Goal: Task Accomplishment & Management: Manage account settings

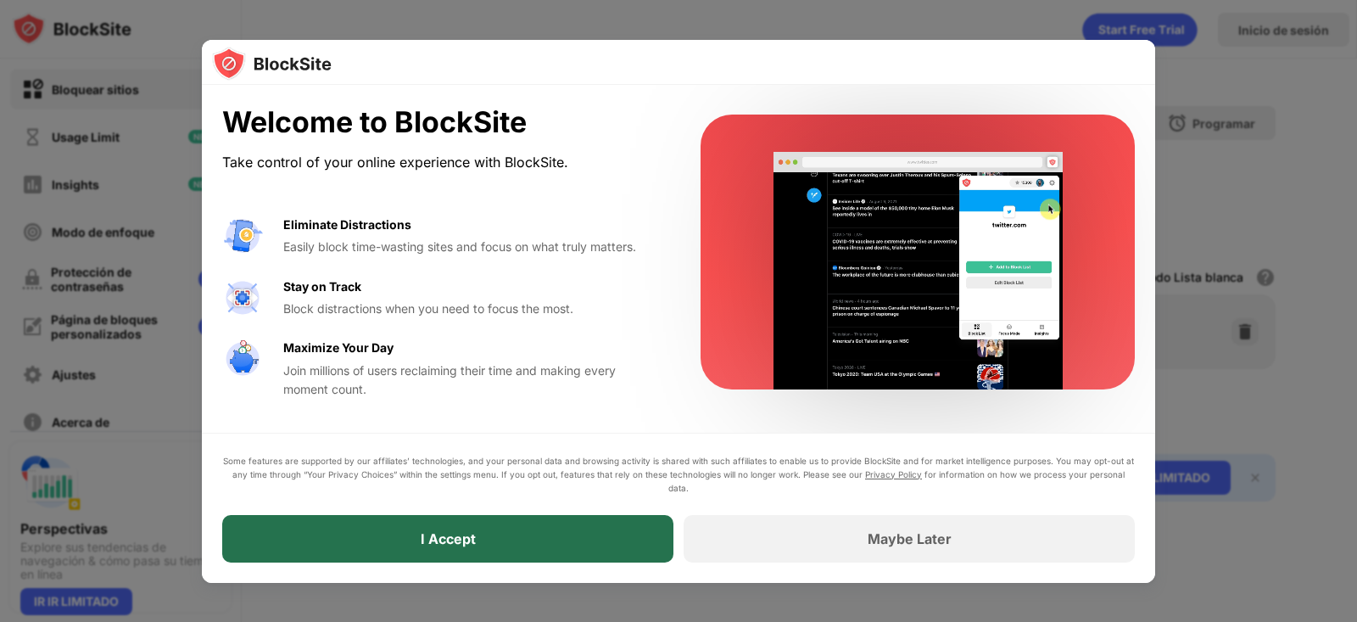
click at [574, 534] on div "I Accept" at bounding box center [447, 538] width 451 height 47
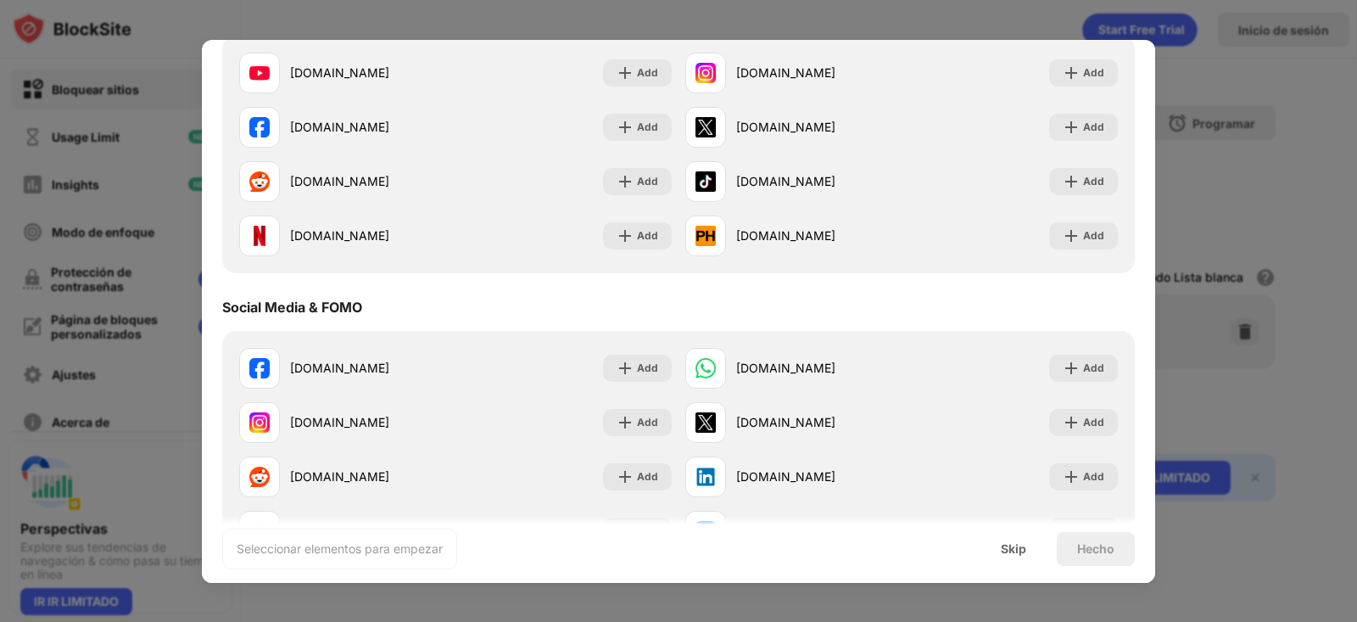
scroll to position [254, 0]
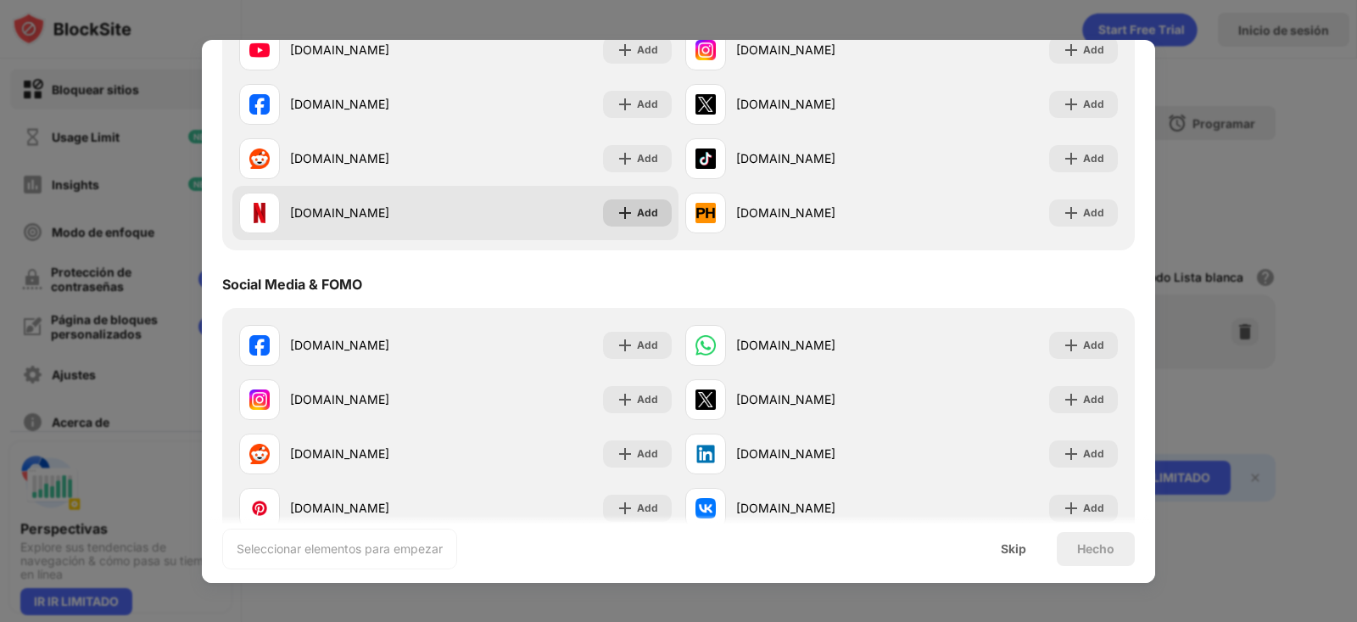
click at [624, 212] on img at bounding box center [624, 212] width 17 height 17
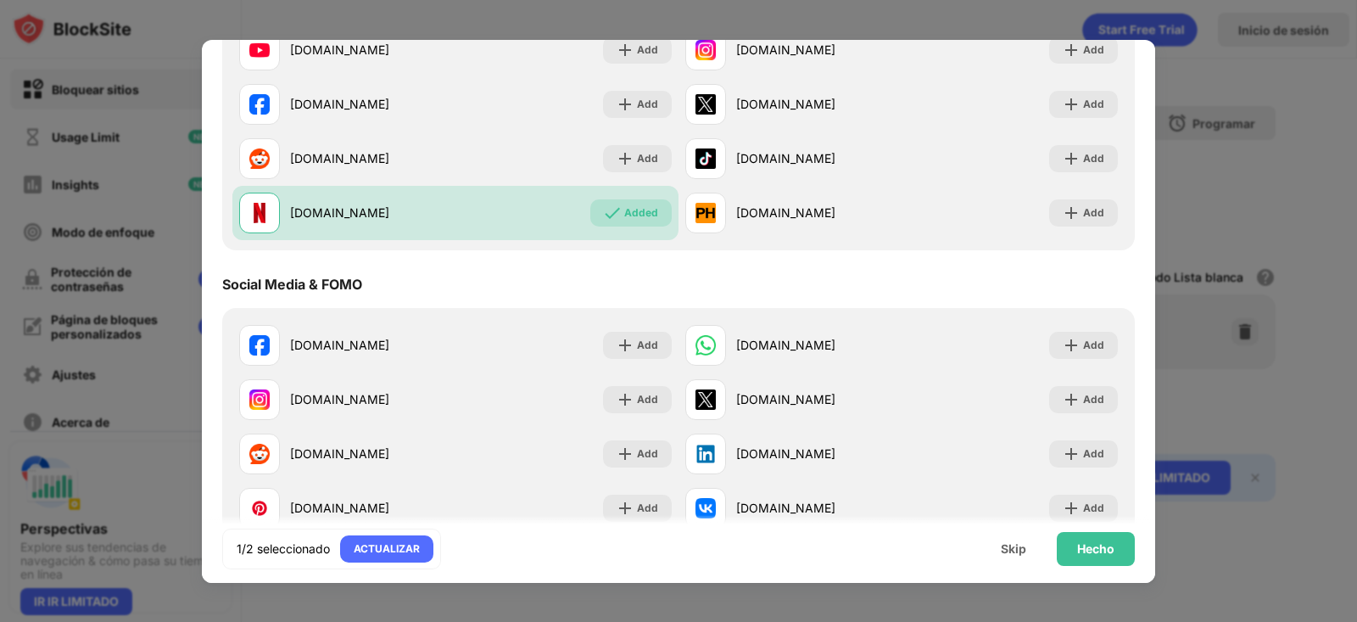
scroll to position [0, 0]
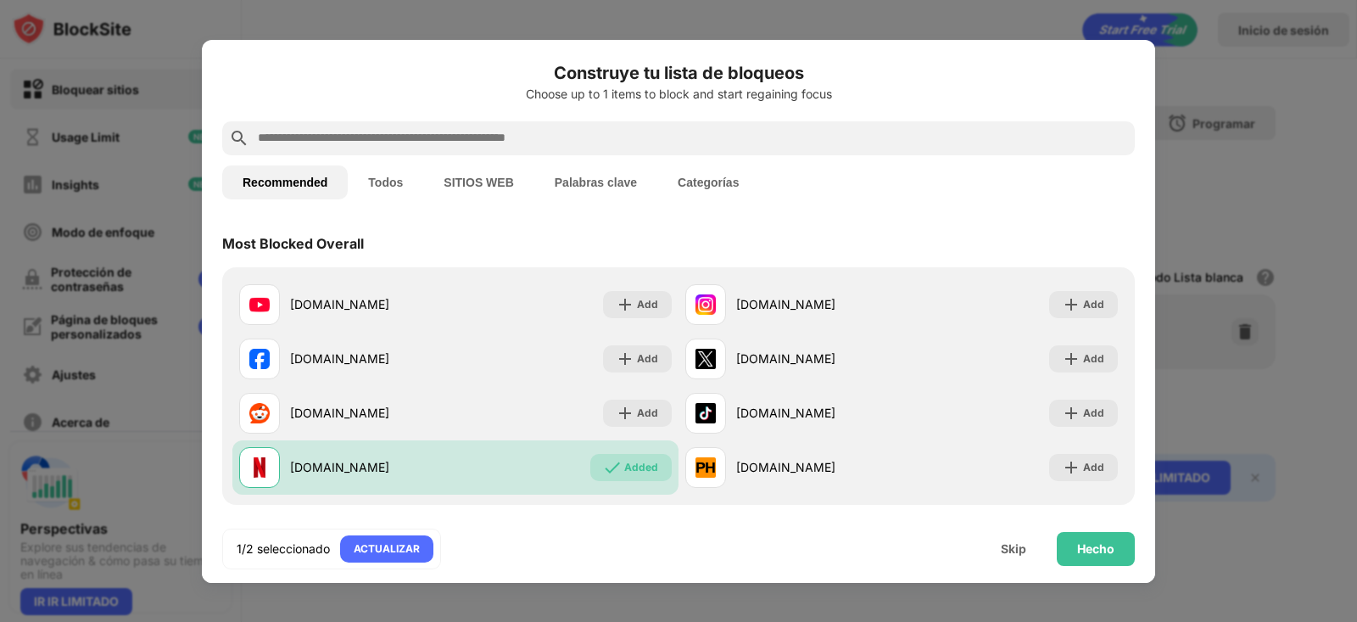
click at [553, 181] on button "Palabras clave" at bounding box center [595, 182] width 123 height 34
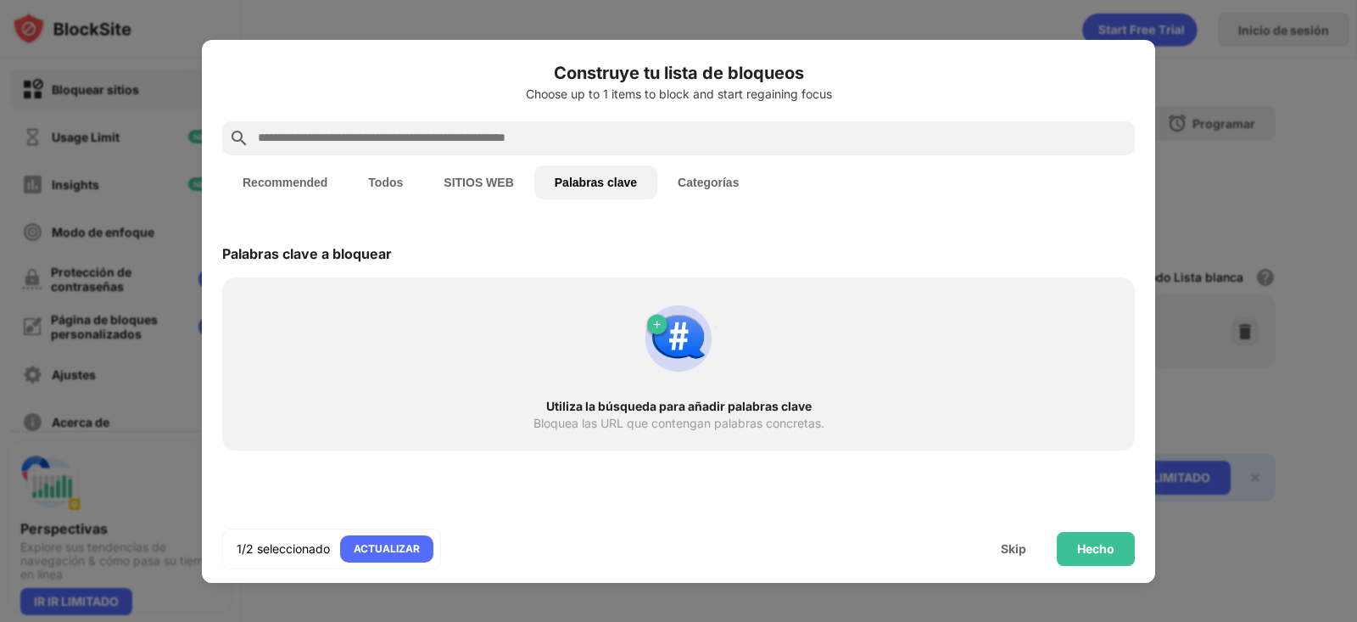
click at [406, 136] on input "text" at bounding box center [692, 138] width 872 height 20
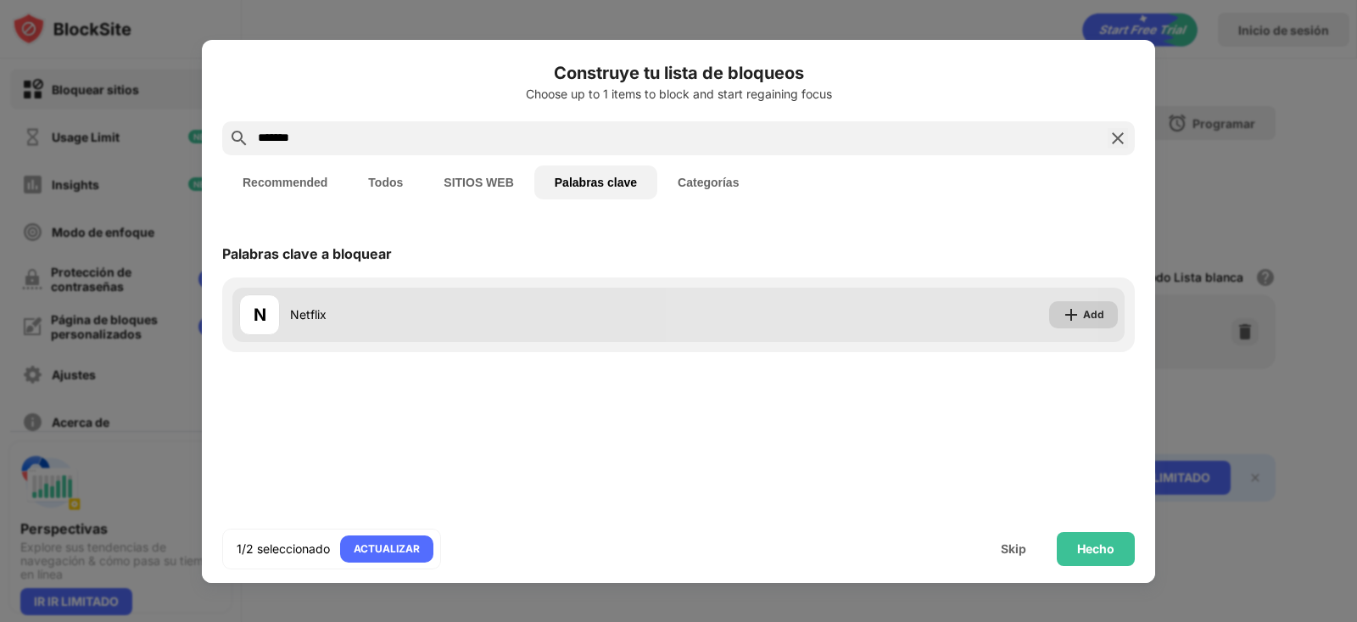
type input "*******"
click at [1082, 319] on div "Add" at bounding box center [1083, 314] width 69 height 27
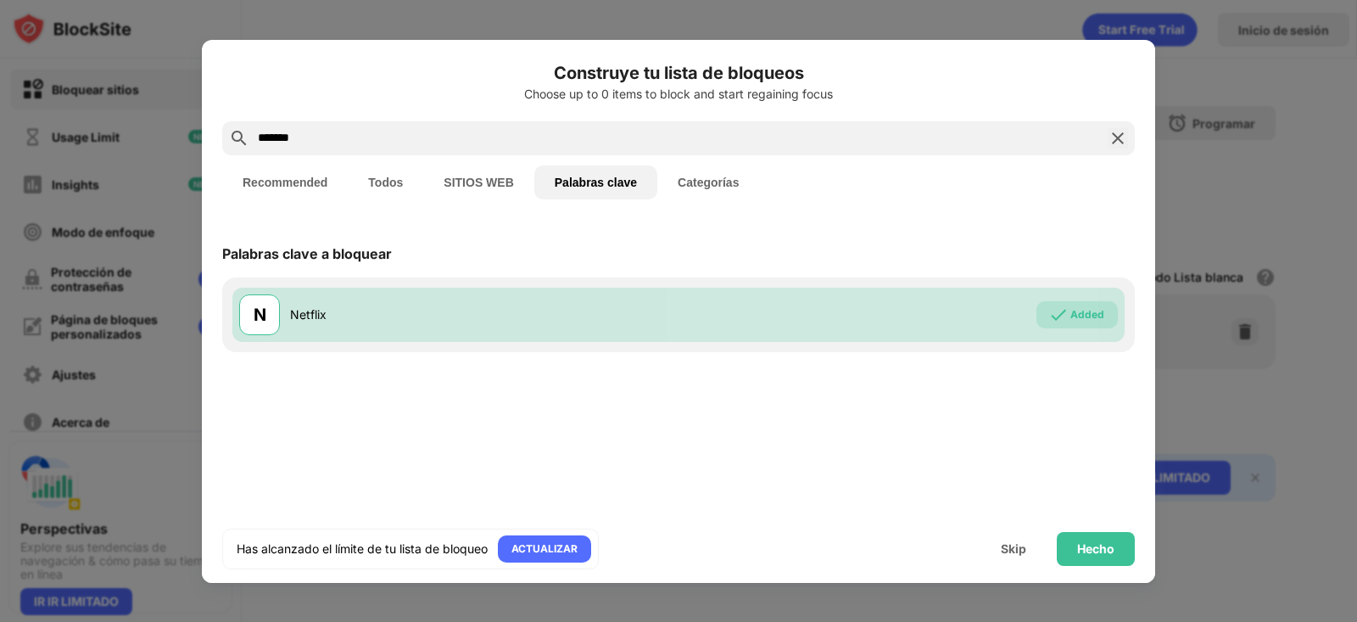
click at [701, 175] on button "Categorías" at bounding box center [708, 182] width 102 height 34
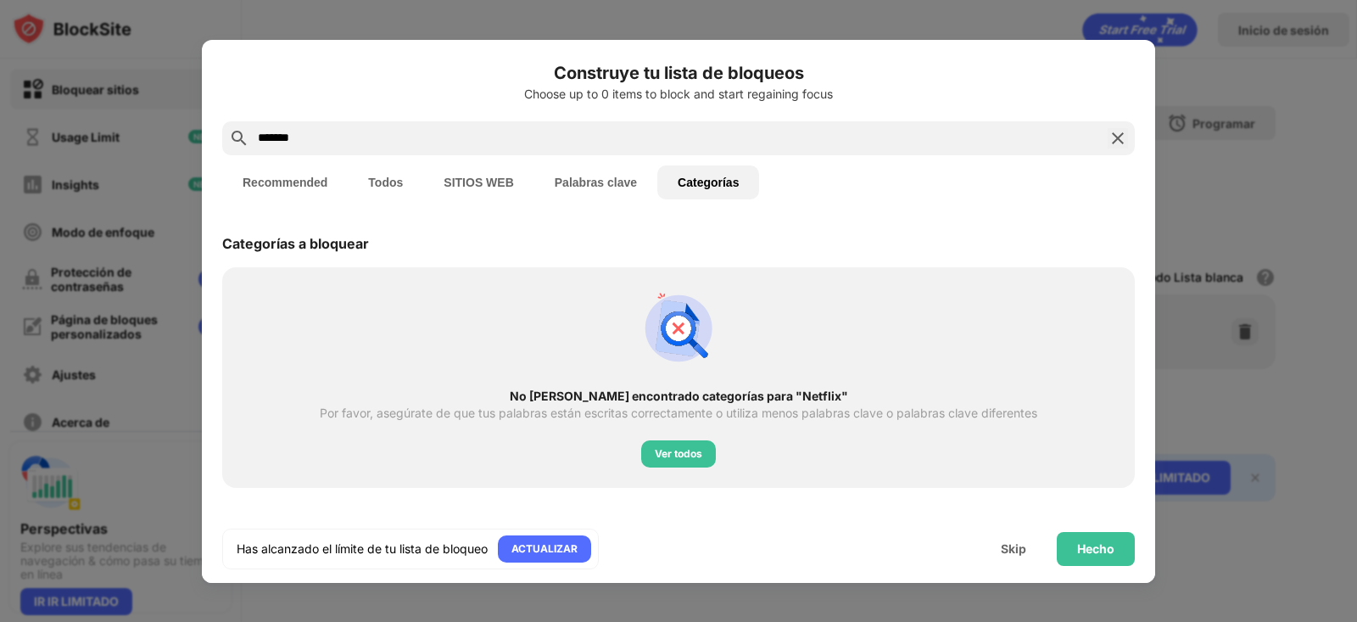
click at [287, 182] on button "Recommended" at bounding box center [284, 182] width 125 height 34
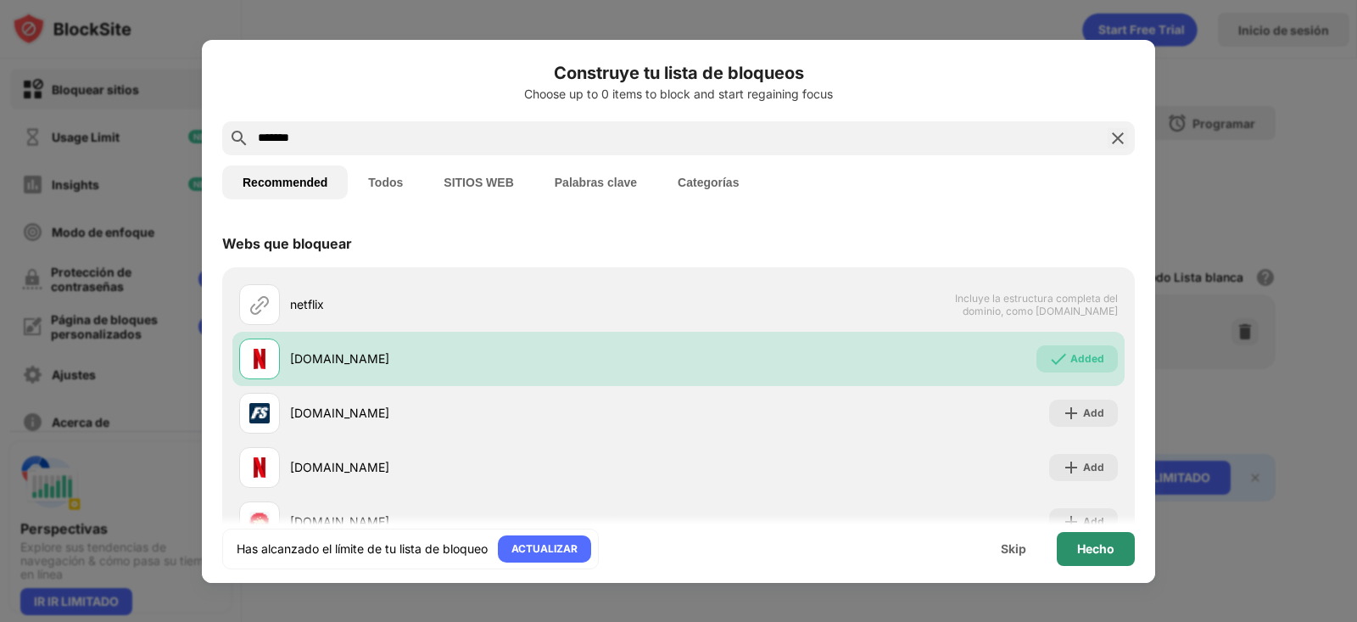
click at [1107, 544] on div "Hecho" at bounding box center [1095, 549] width 37 height 14
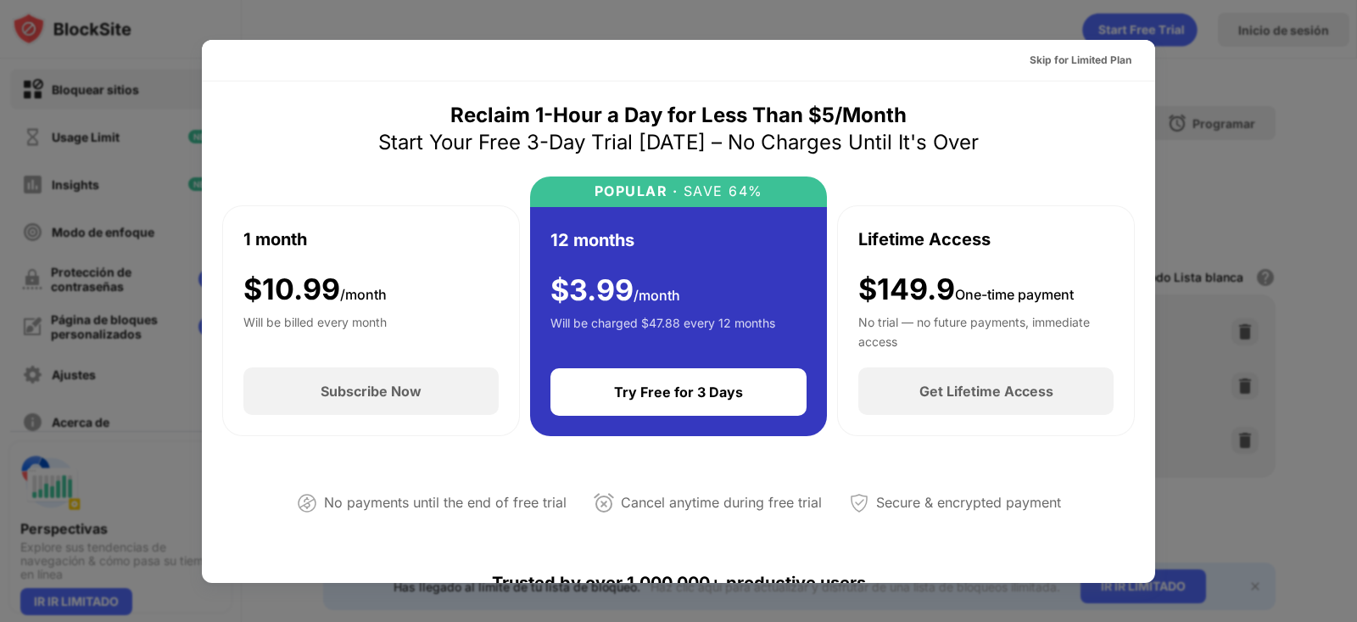
click at [762, 19] on div at bounding box center [678, 311] width 1357 height 622
click at [1065, 59] on div "Skip for Limited Plan" at bounding box center [1080, 60] width 102 height 17
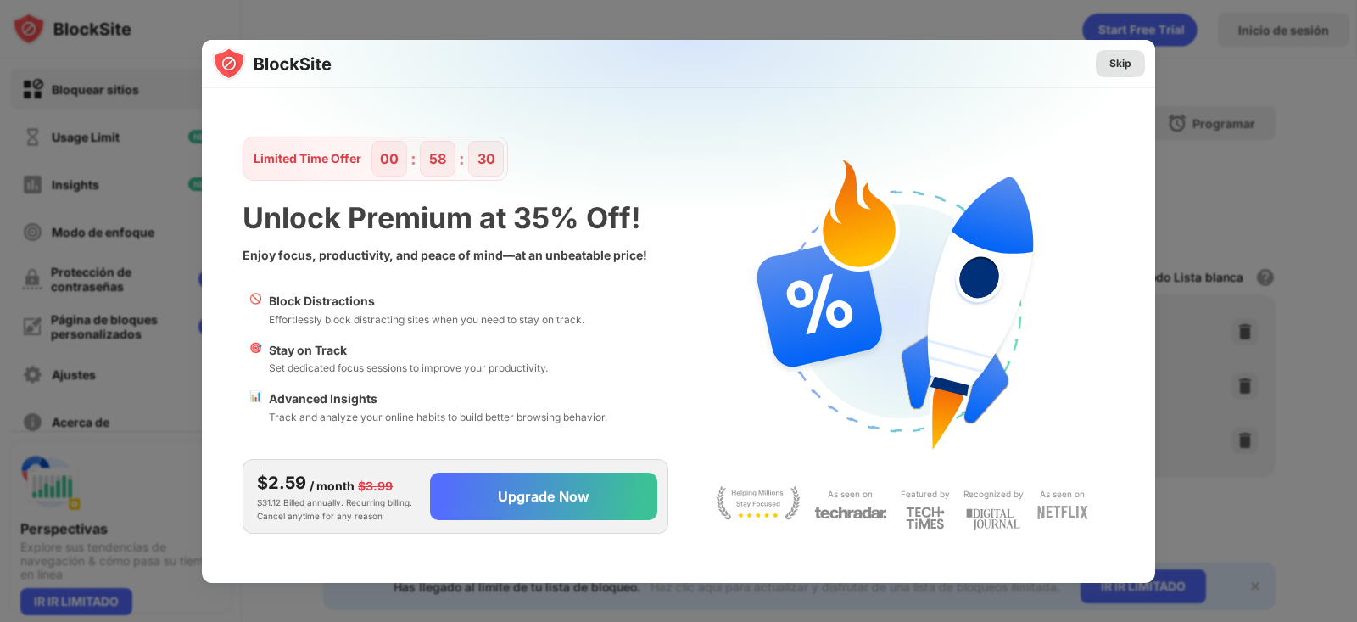
click at [1118, 63] on div "Skip" at bounding box center [1120, 63] width 22 height 17
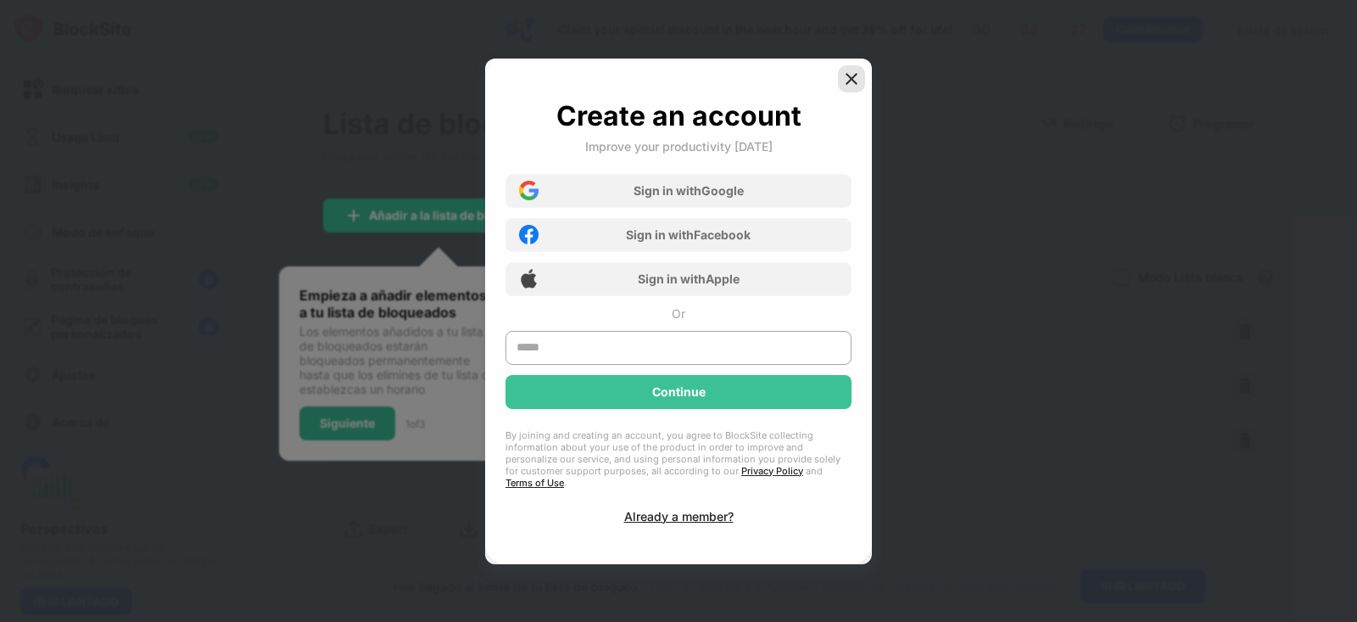
click at [861, 83] on div at bounding box center [851, 78] width 27 height 27
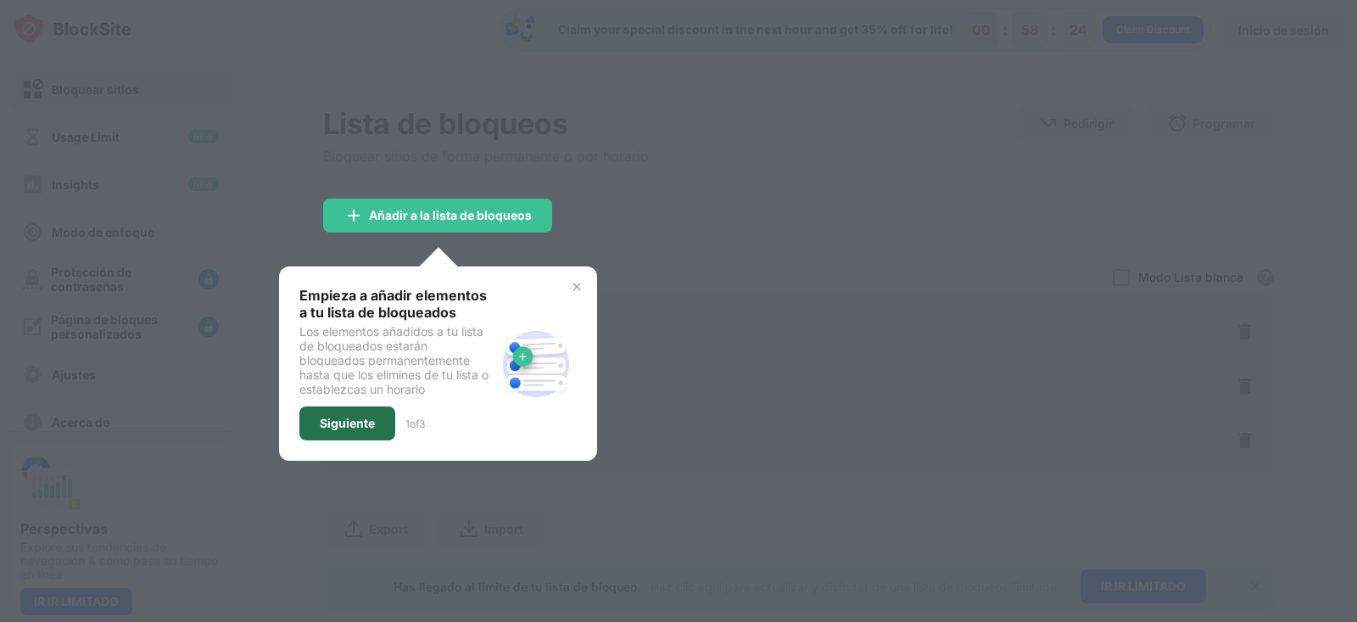
click at [363, 422] on div "Siguiente" at bounding box center [347, 423] width 55 height 14
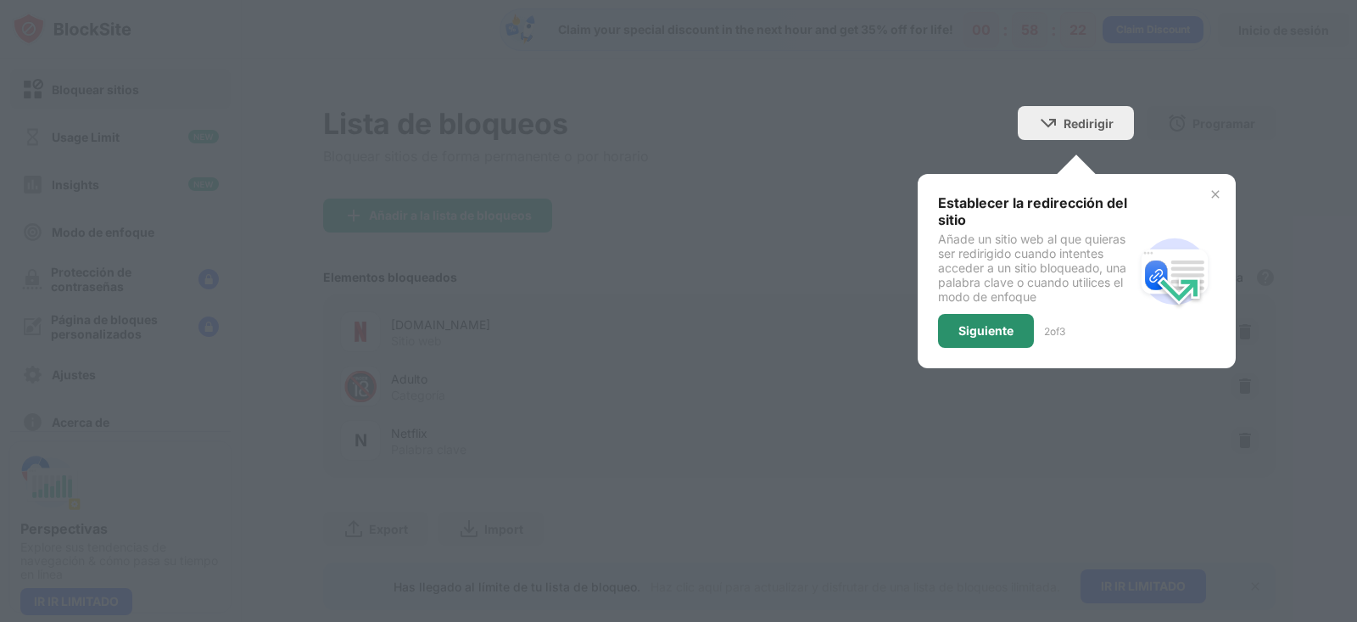
click at [979, 331] on div "Siguiente" at bounding box center [985, 331] width 55 height 14
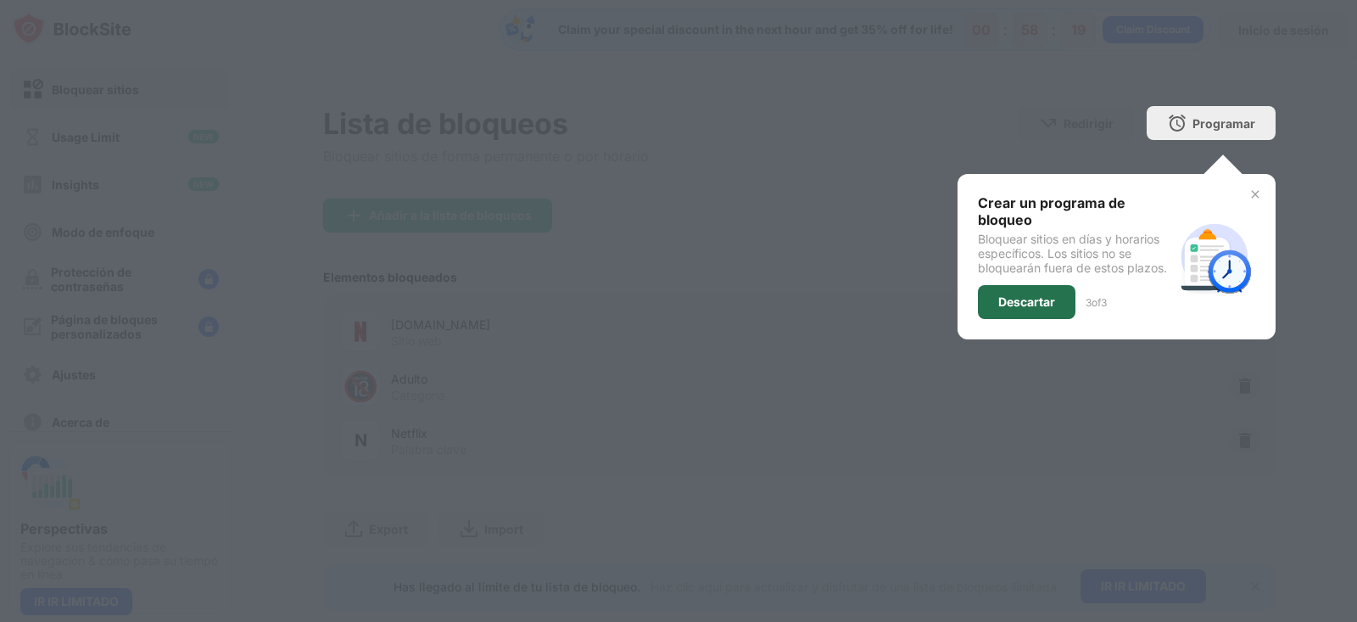
click at [1004, 304] on div "Descartar" at bounding box center [1026, 302] width 57 height 14
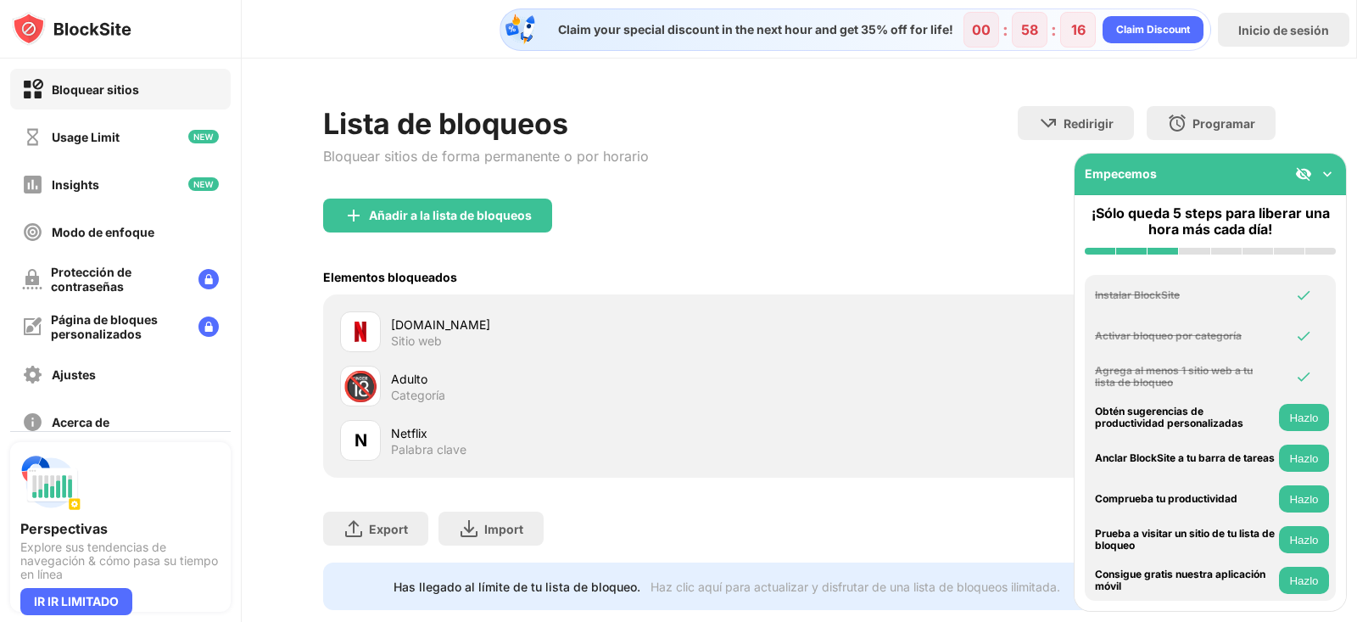
click at [1331, 171] on img at bounding box center [1327, 173] width 17 height 17
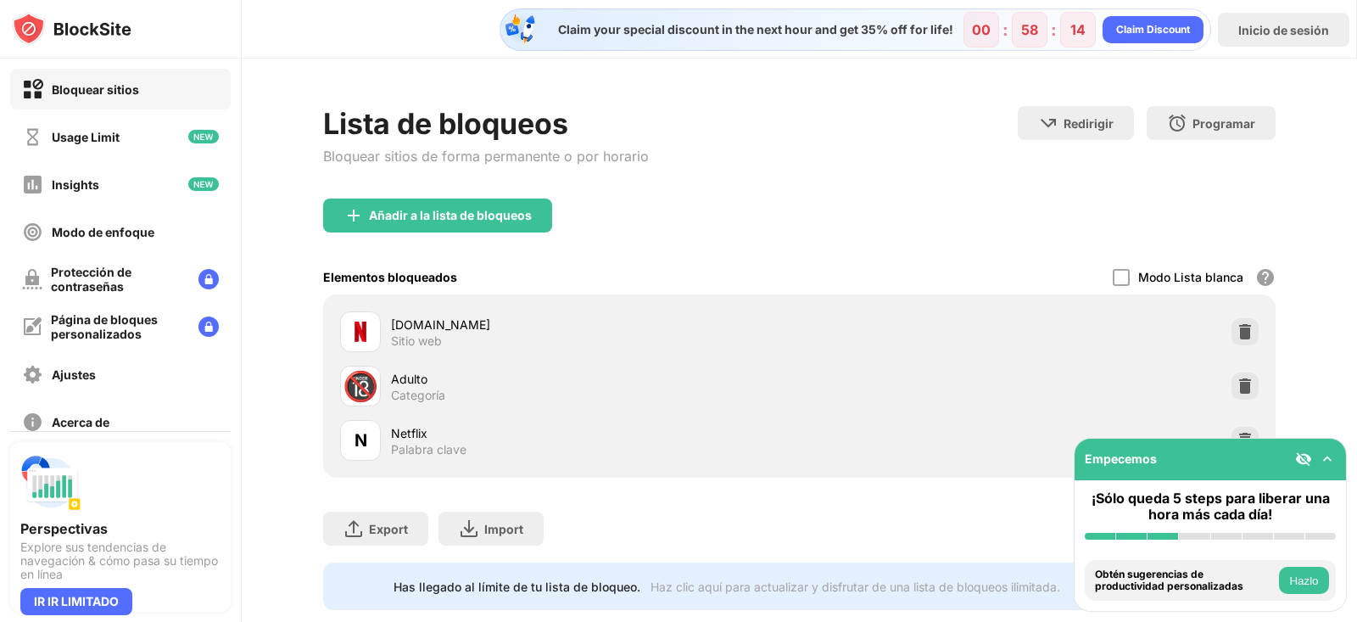
click at [1328, 455] on img at bounding box center [1327, 458] width 17 height 17
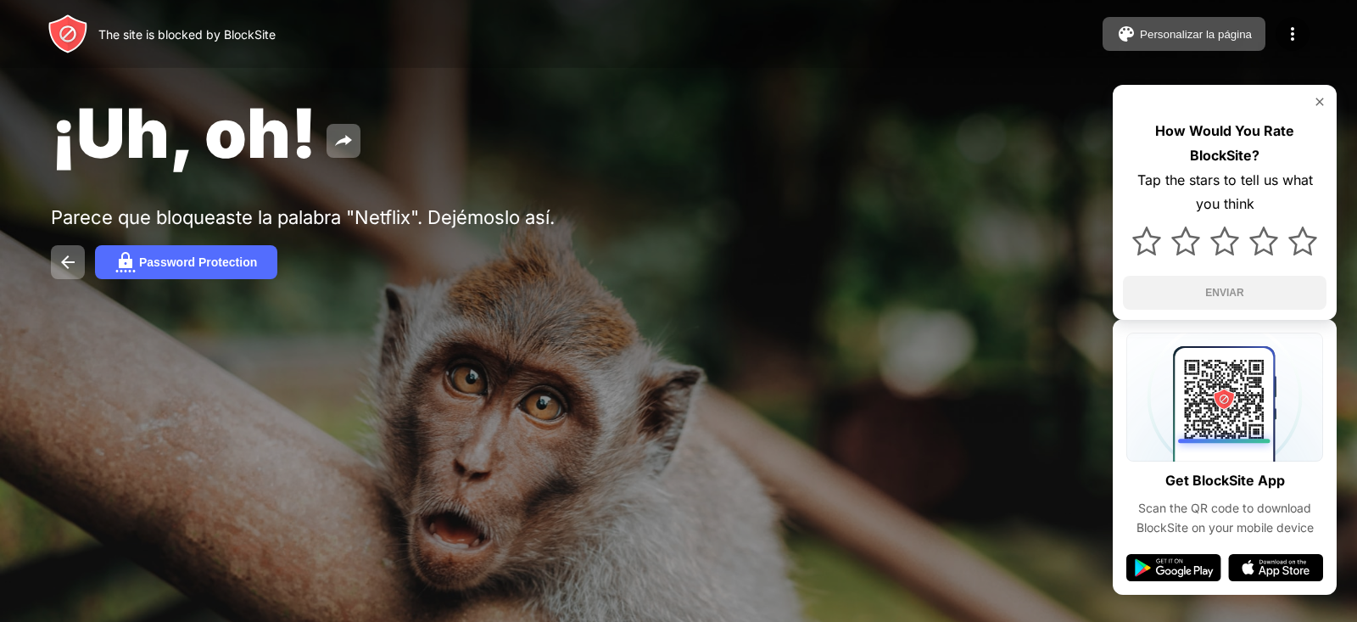
click at [1319, 103] on img at bounding box center [1320, 102] width 14 height 14
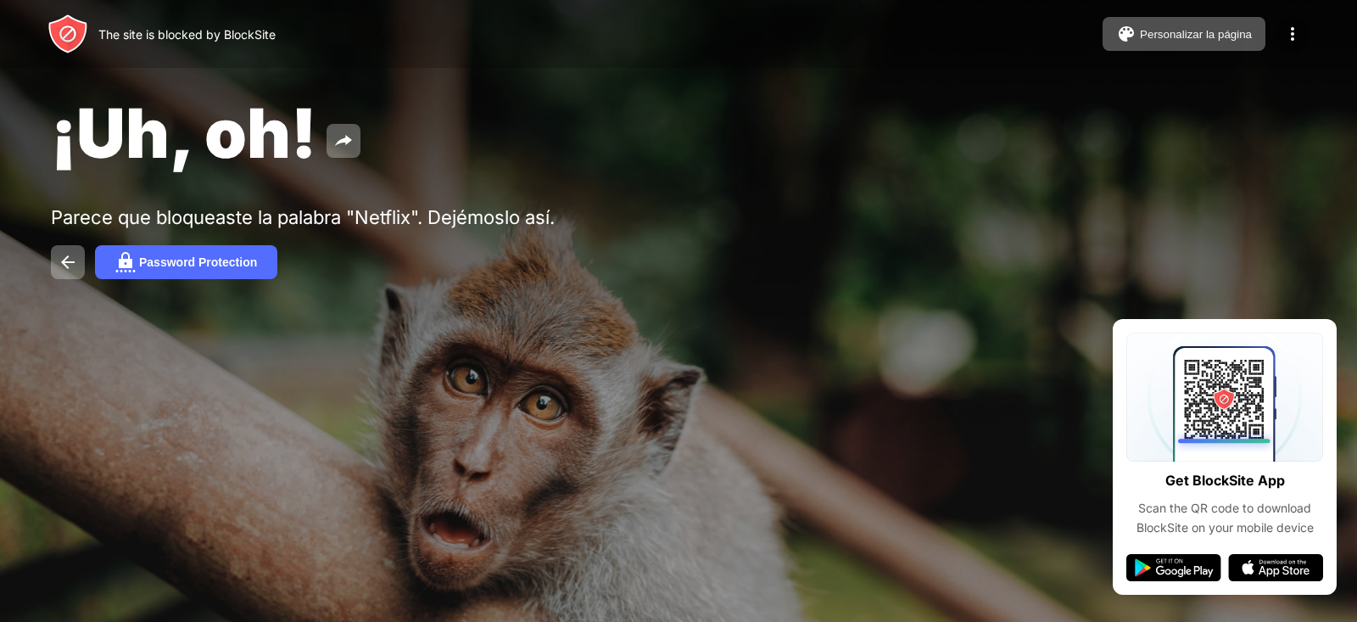
click at [1286, 32] on img at bounding box center [1292, 34] width 20 height 20
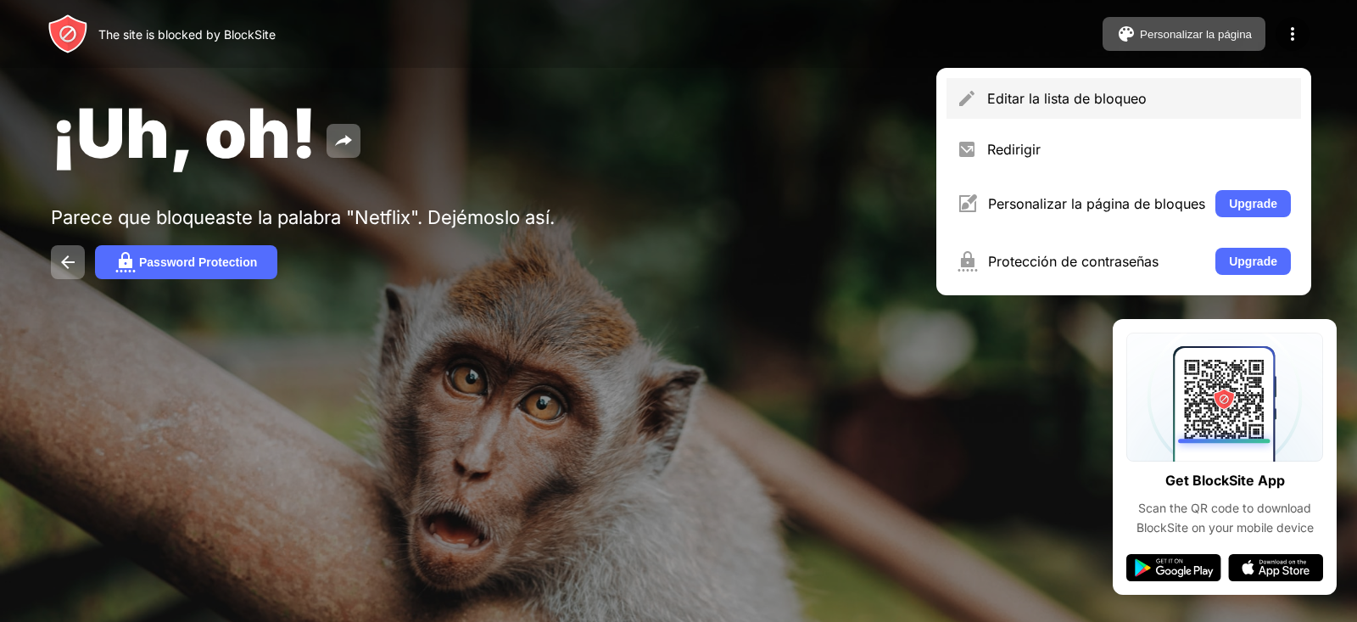
click at [1065, 94] on div "Editar la lista de bloqueo" at bounding box center [1139, 98] width 304 height 17
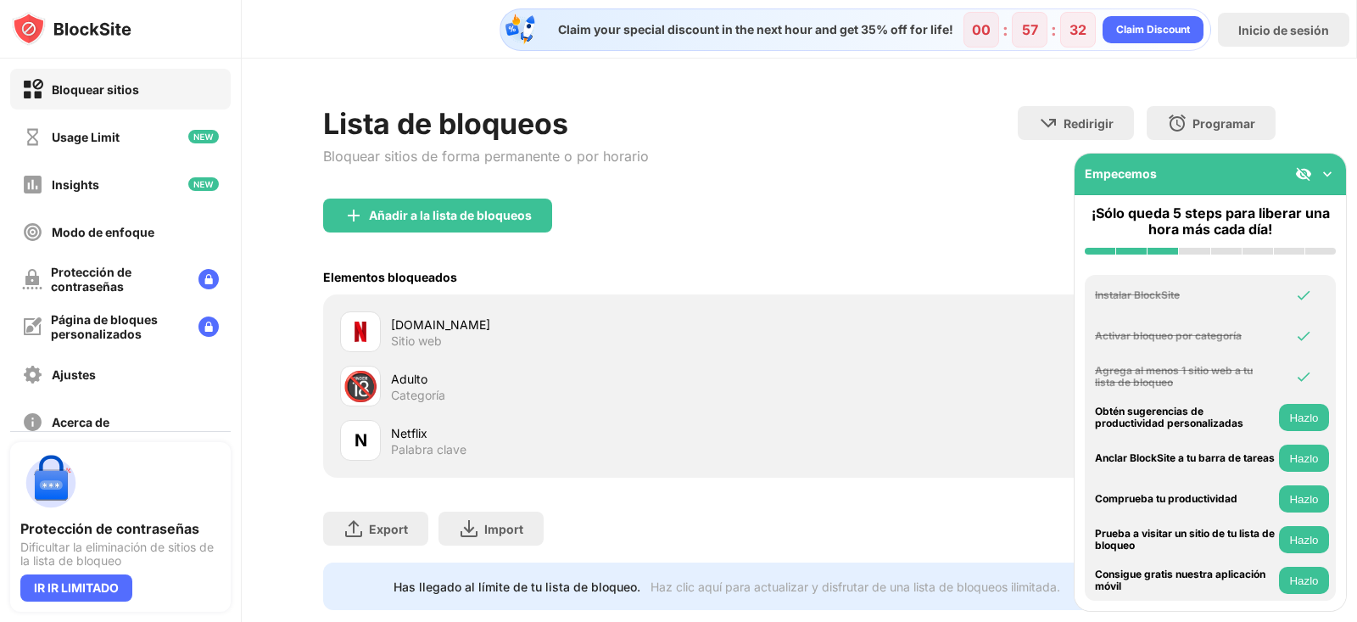
click at [1330, 171] on img at bounding box center [1327, 173] width 17 height 17
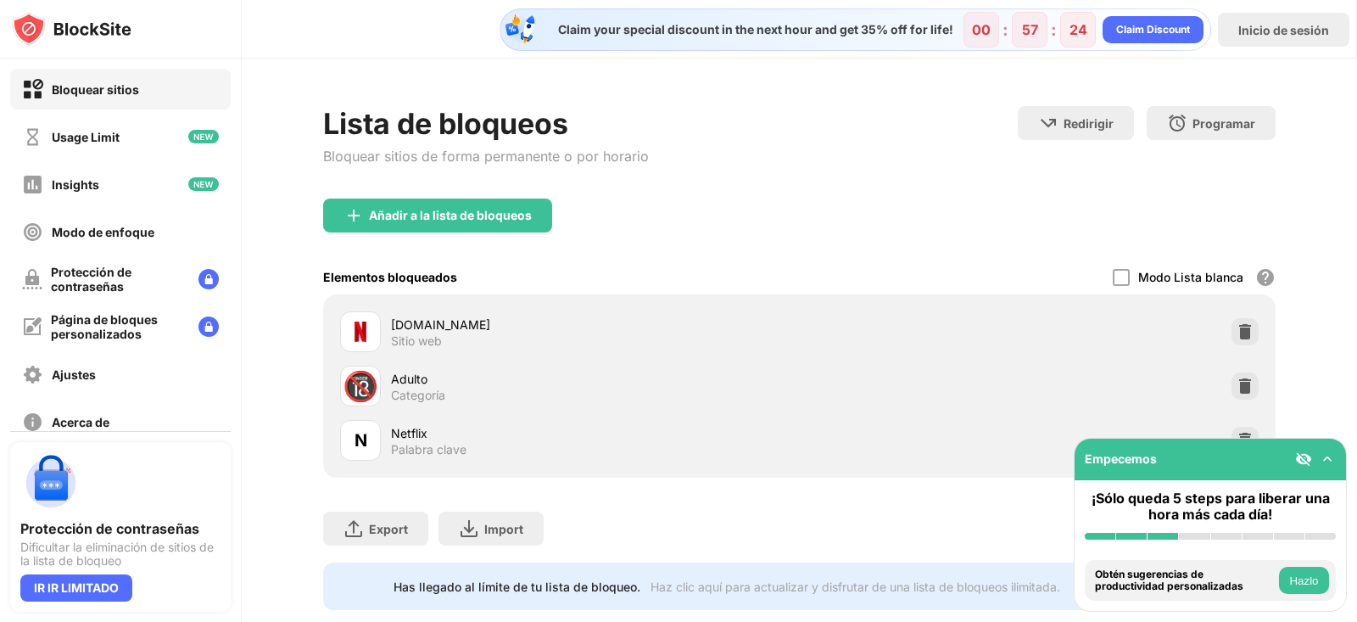
click at [1332, 460] on img at bounding box center [1327, 458] width 17 height 17
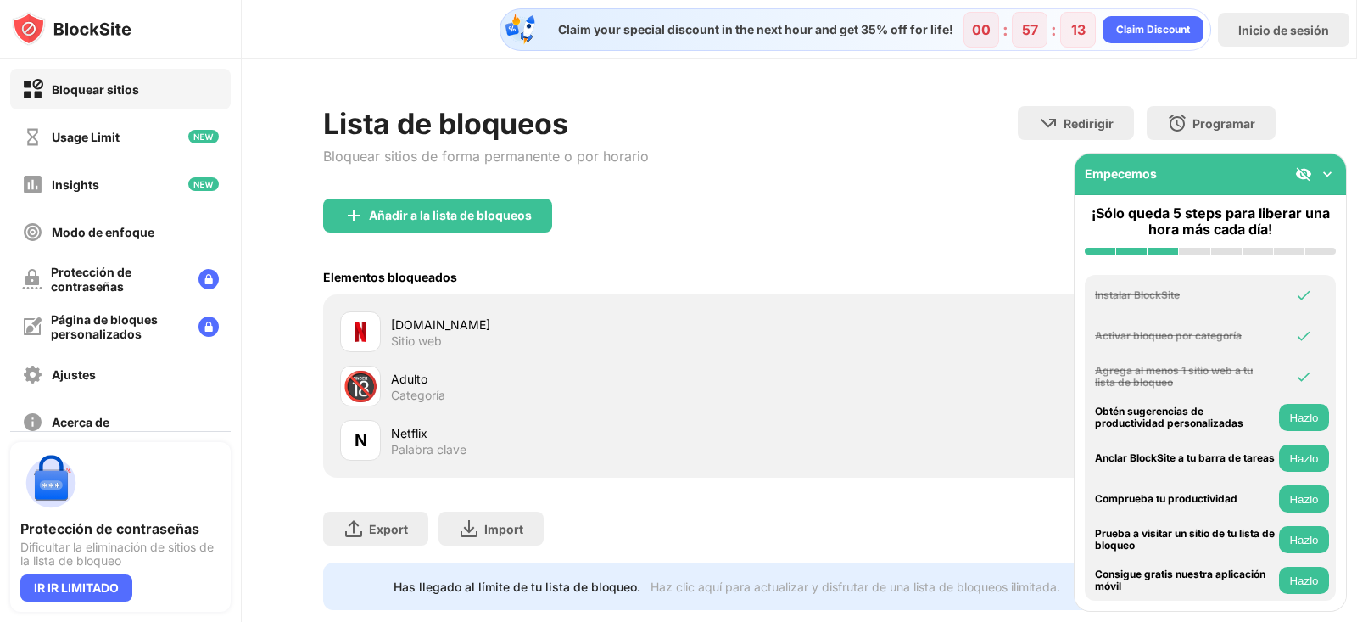
click at [1324, 174] on img at bounding box center [1327, 173] width 17 height 17
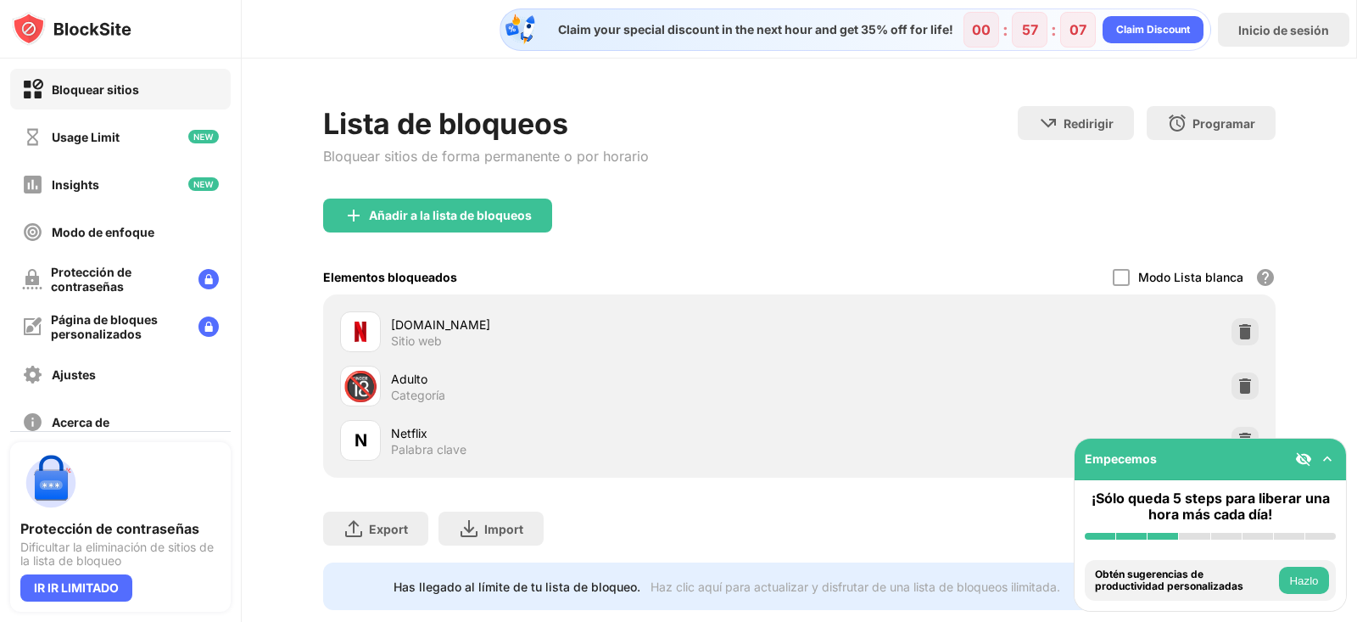
click at [878, 586] on div "Haz clic aquí para actualizar y disfrutar de una lista de bloqueos ilimitada." at bounding box center [855, 586] width 410 height 14
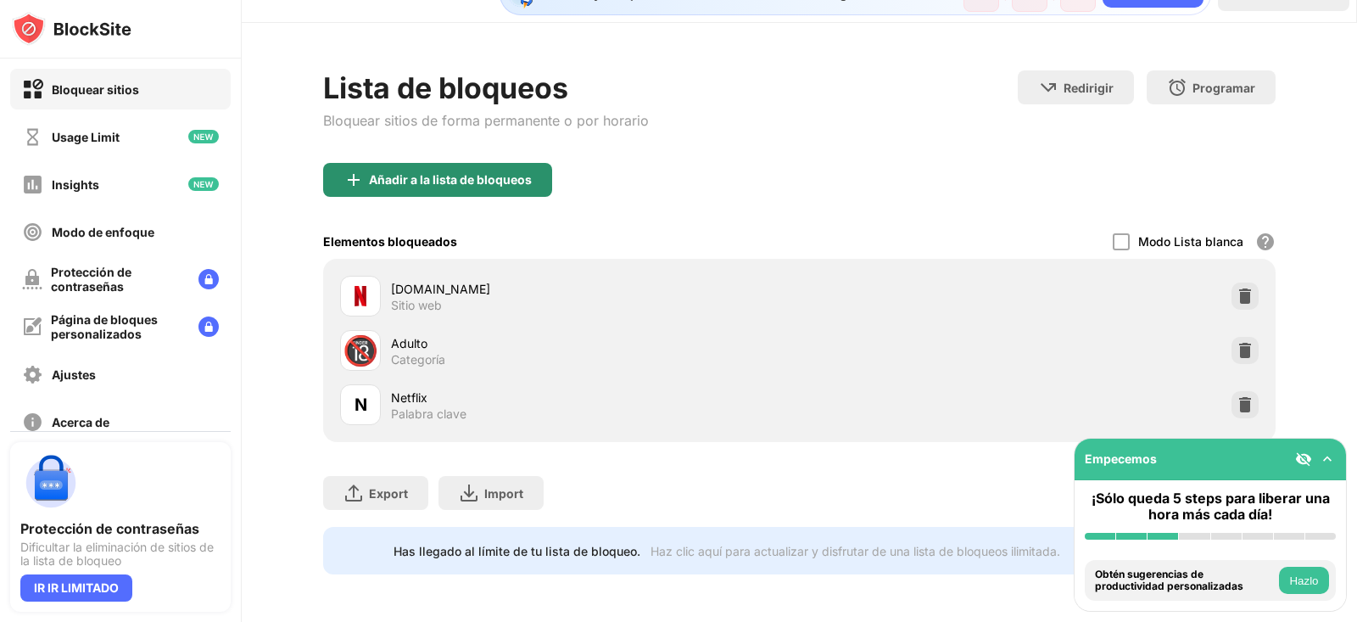
click at [483, 174] on div "Añadir a la lista de bloqueos" at bounding box center [437, 180] width 229 height 34
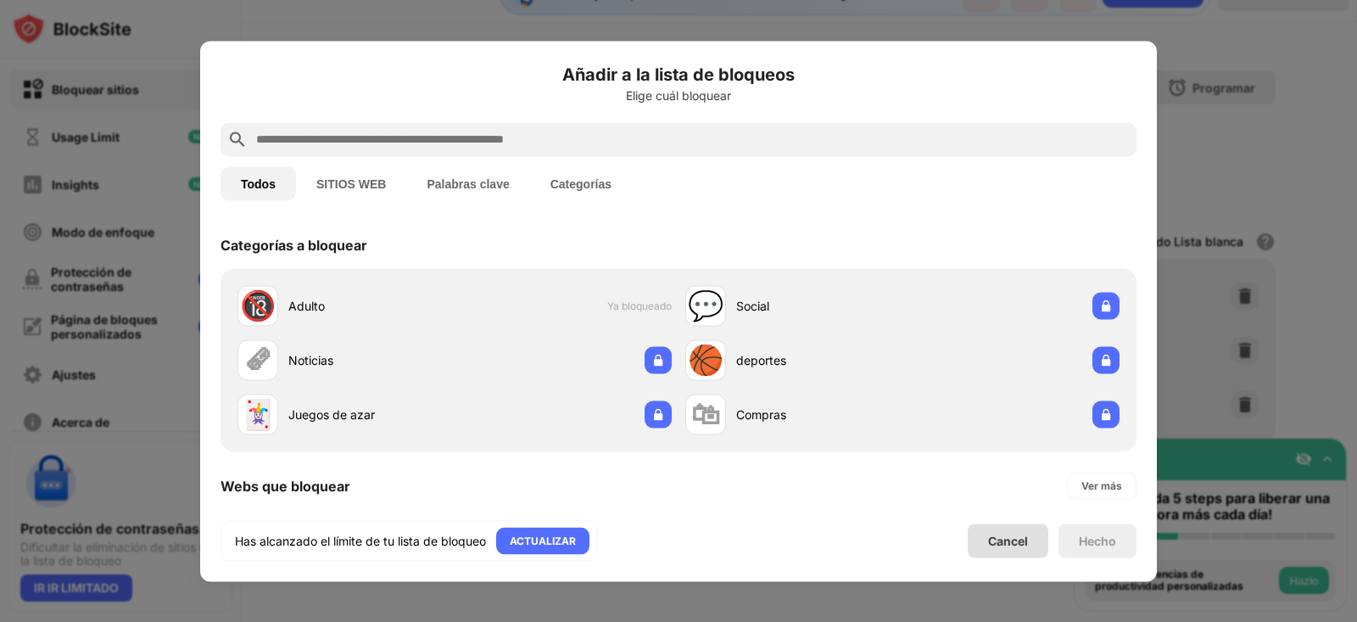
click at [1001, 548] on div "Cancel" at bounding box center [1008, 540] width 81 height 34
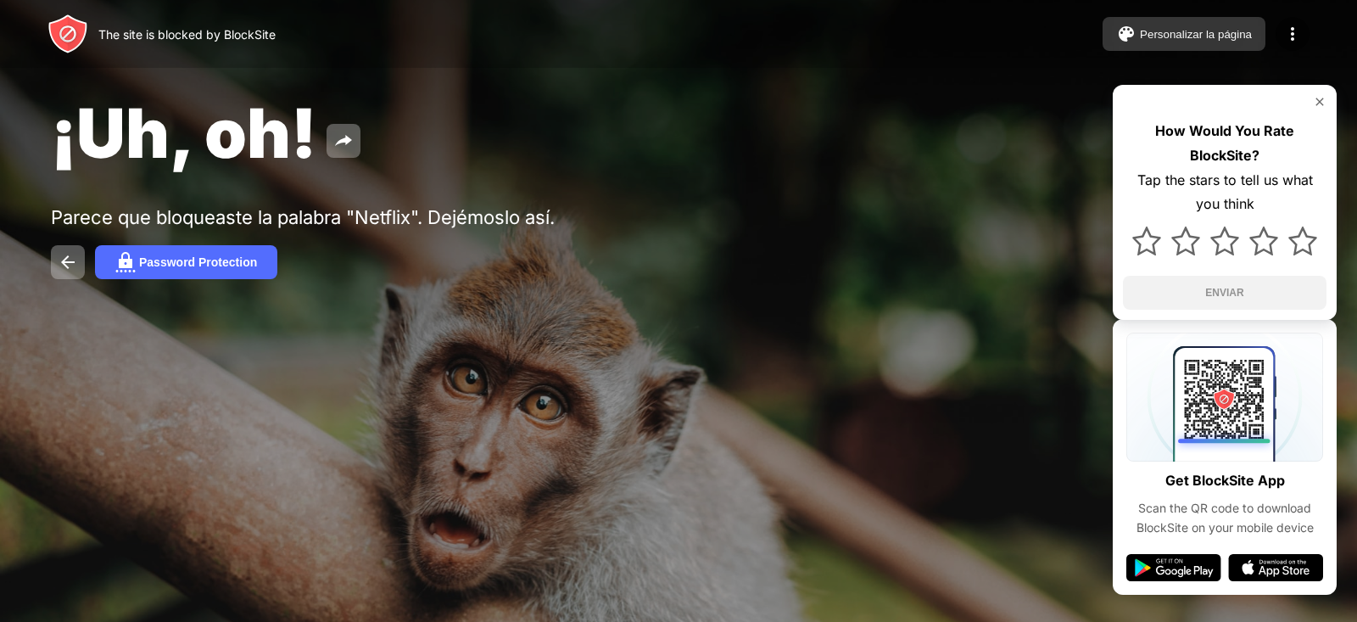
click at [1182, 43] on button "Personalizar la página" at bounding box center [1183, 34] width 163 height 34
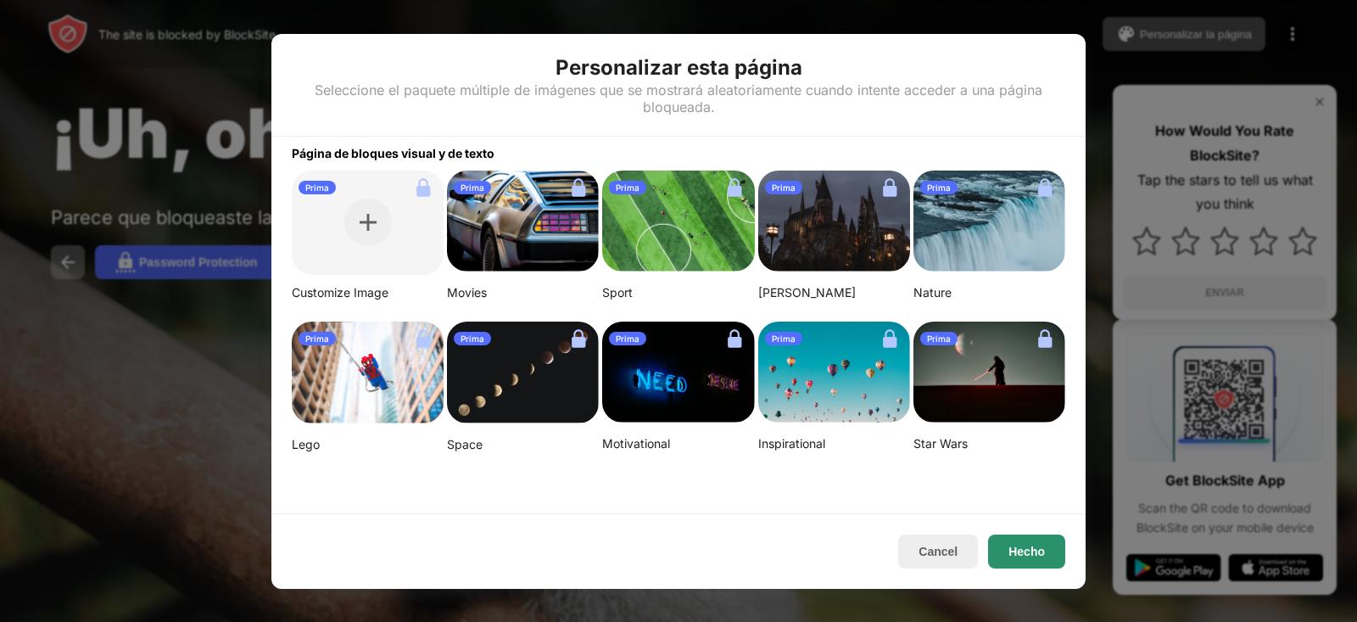
click at [1038, 551] on button "Hecho" at bounding box center [1026, 551] width 77 height 34
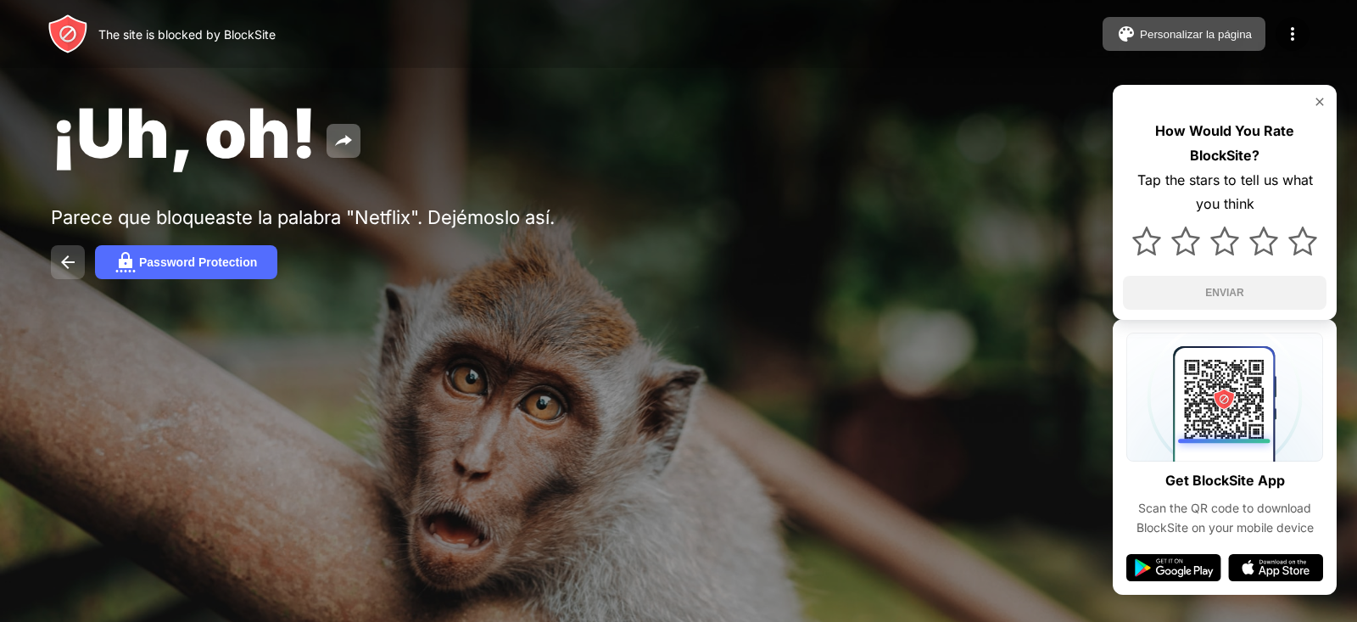
click at [67, 262] on img at bounding box center [68, 262] width 20 height 20
click at [185, 254] on button "Password Protection" at bounding box center [186, 262] width 182 height 34
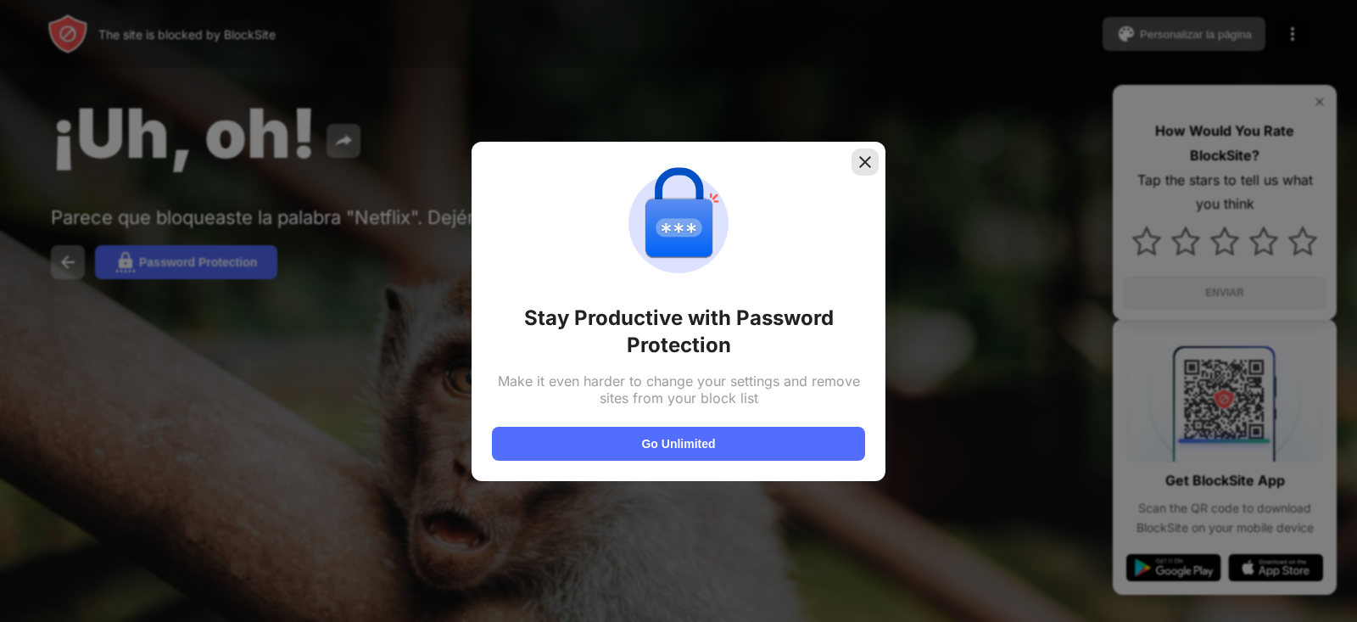
click at [864, 165] on img at bounding box center [864, 161] width 17 height 17
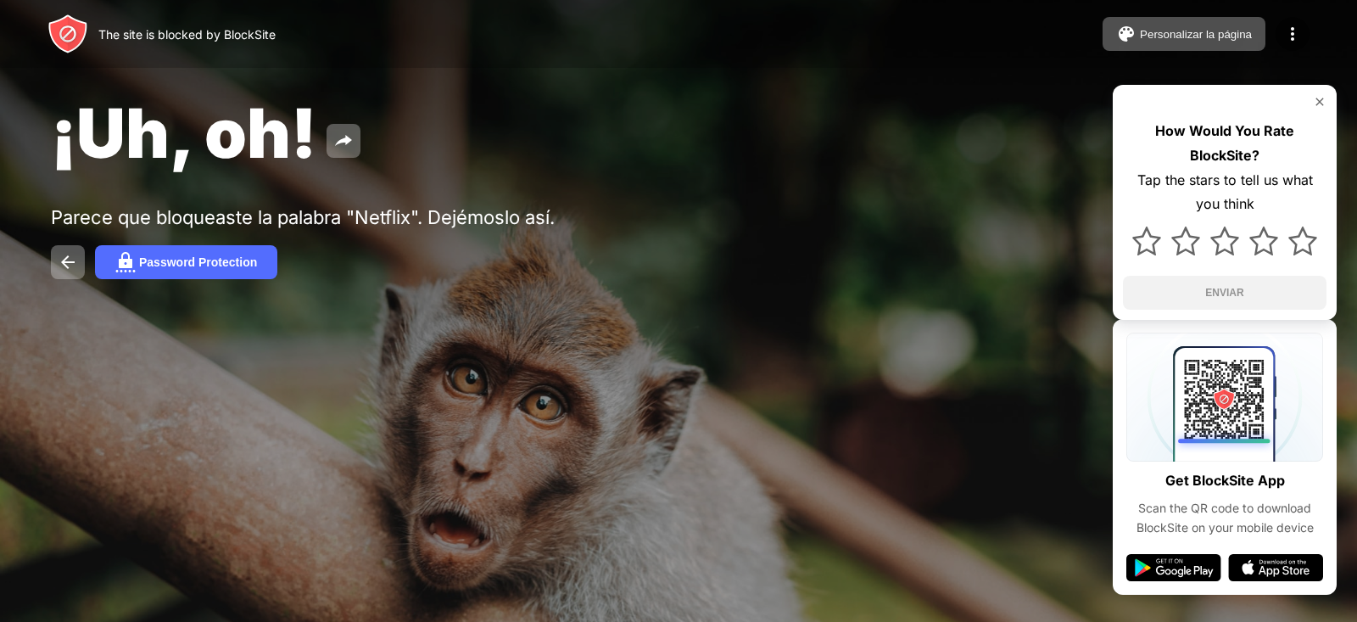
click at [1318, 100] on img at bounding box center [1320, 102] width 14 height 14
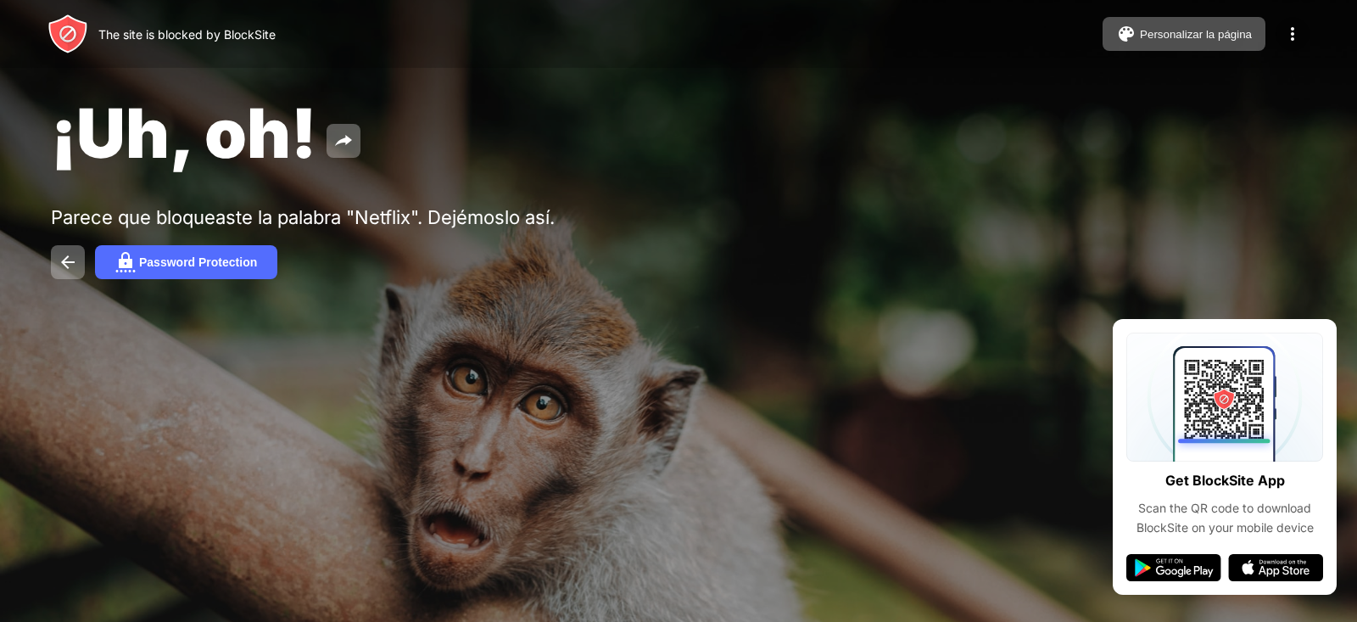
click at [1292, 31] on img at bounding box center [1292, 34] width 20 height 20
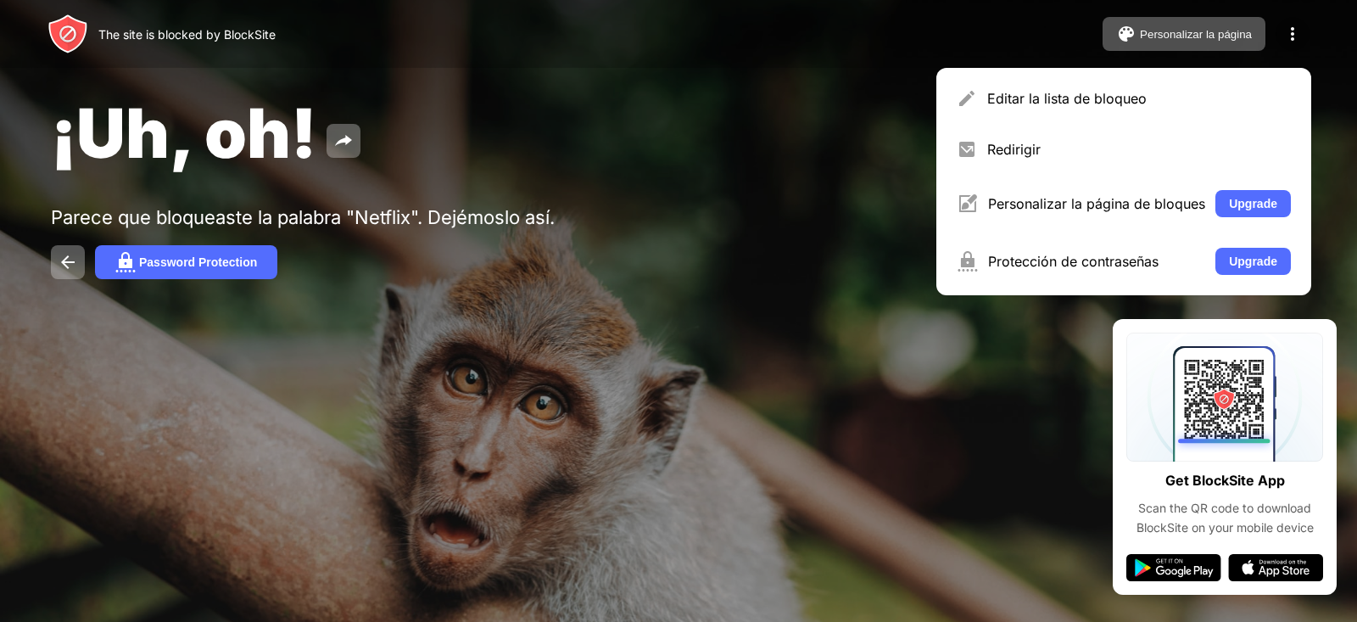
click at [1295, 33] on img at bounding box center [1292, 34] width 20 height 20
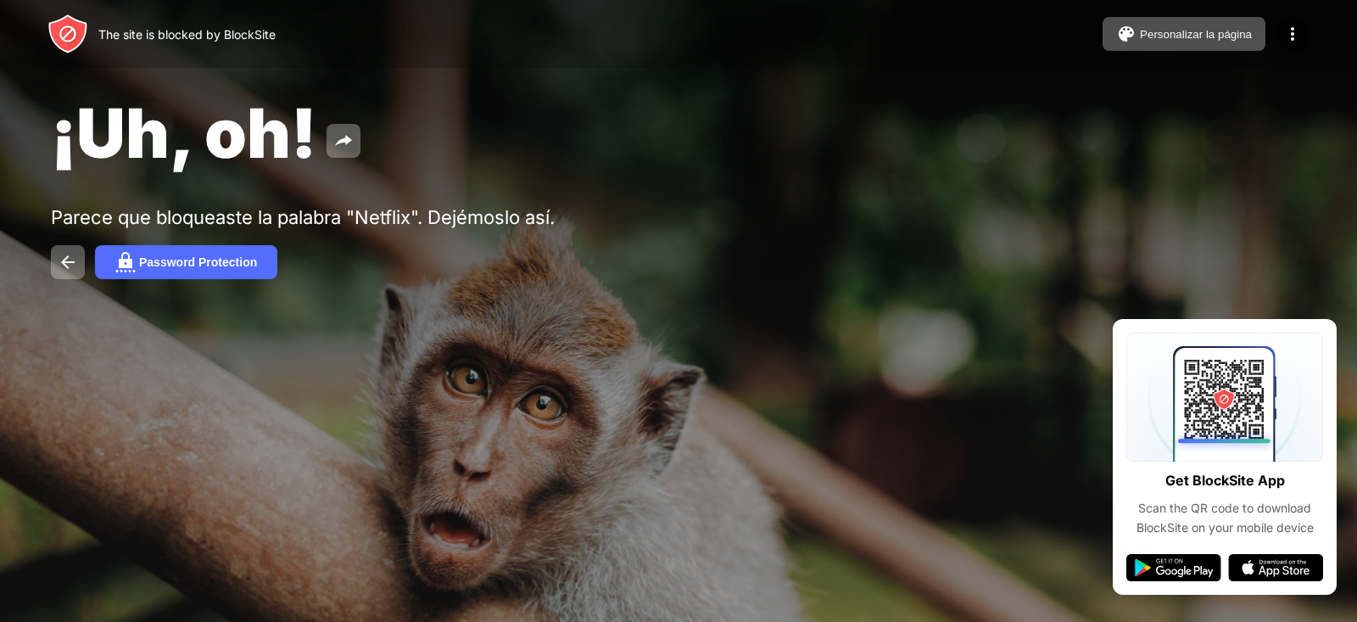
click at [538, 170] on div "¡Uh, oh!" at bounding box center [553, 133] width 1004 height 82
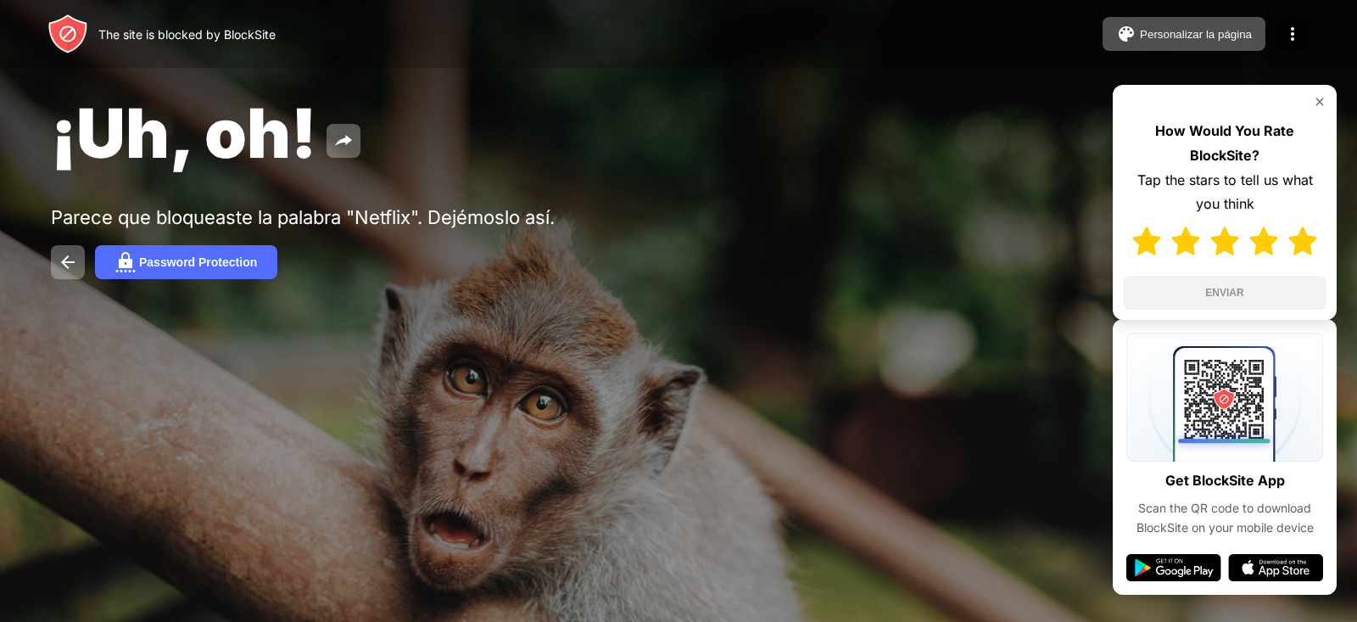
click at [1304, 242] on img at bounding box center [1302, 240] width 29 height 29
click at [1237, 287] on button "ENVIAR" at bounding box center [1225, 293] width 204 height 34
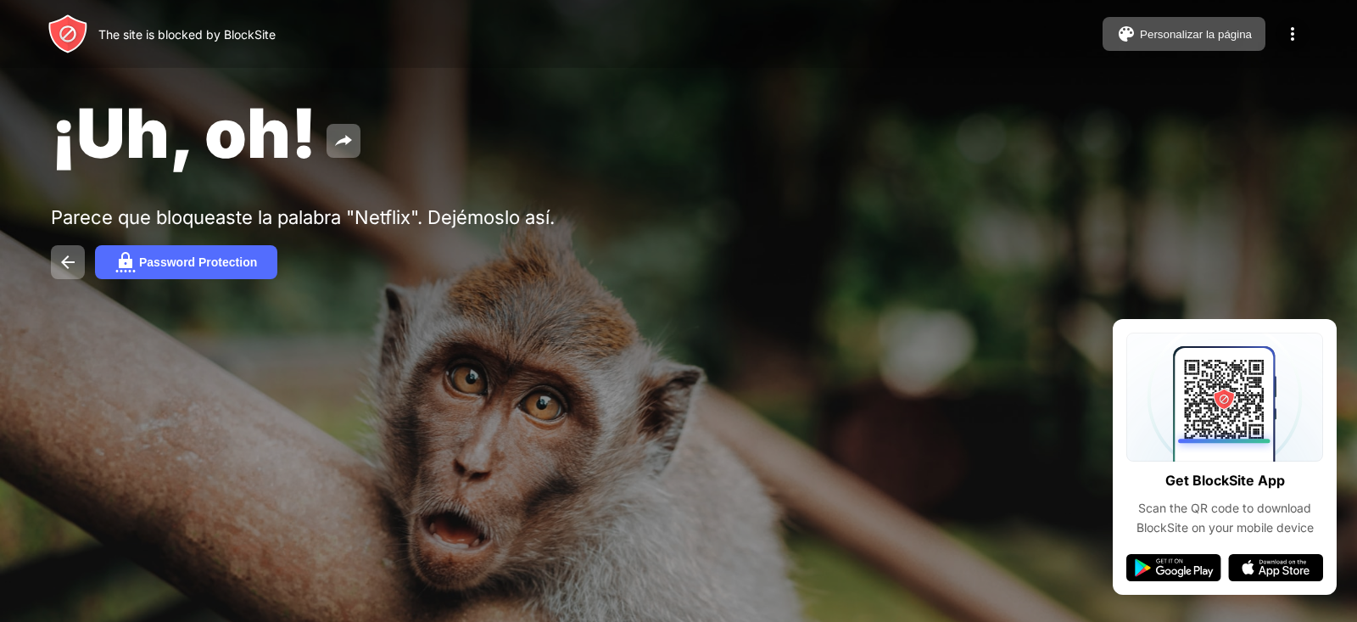
click at [1291, 27] on img at bounding box center [1292, 34] width 20 height 20
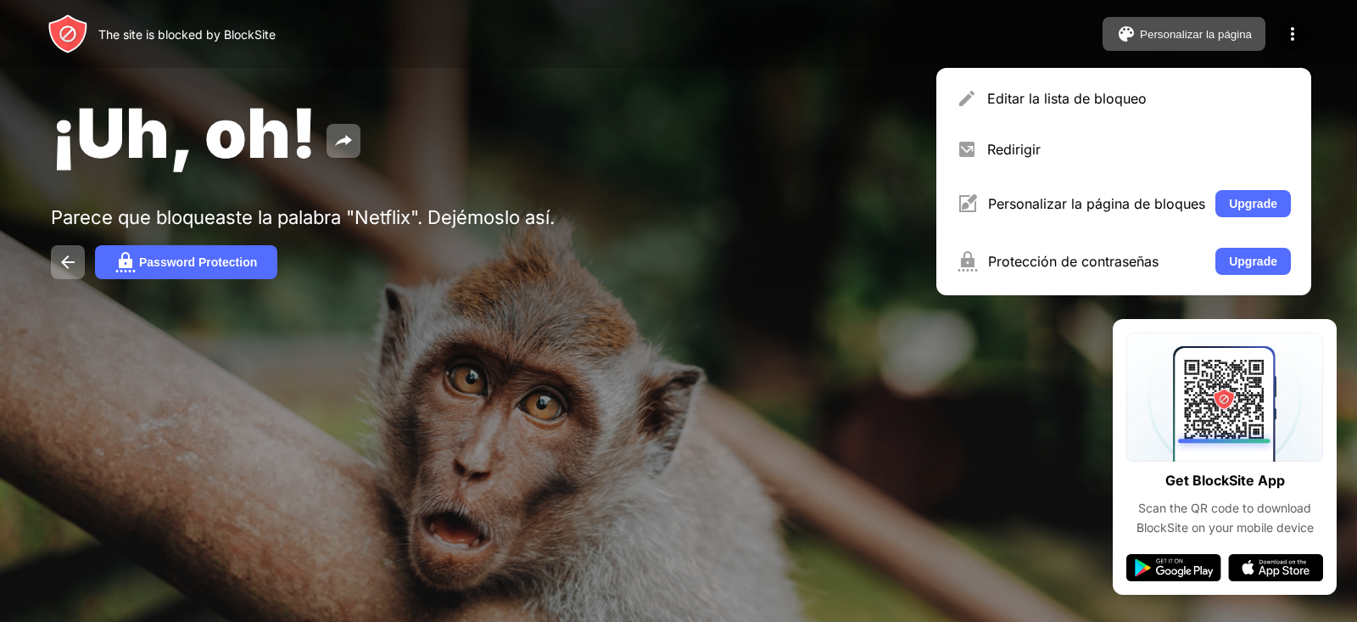
click at [1291, 27] on img at bounding box center [1292, 34] width 20 height 20
